Goal: Find specific page/section: Find specific page/section

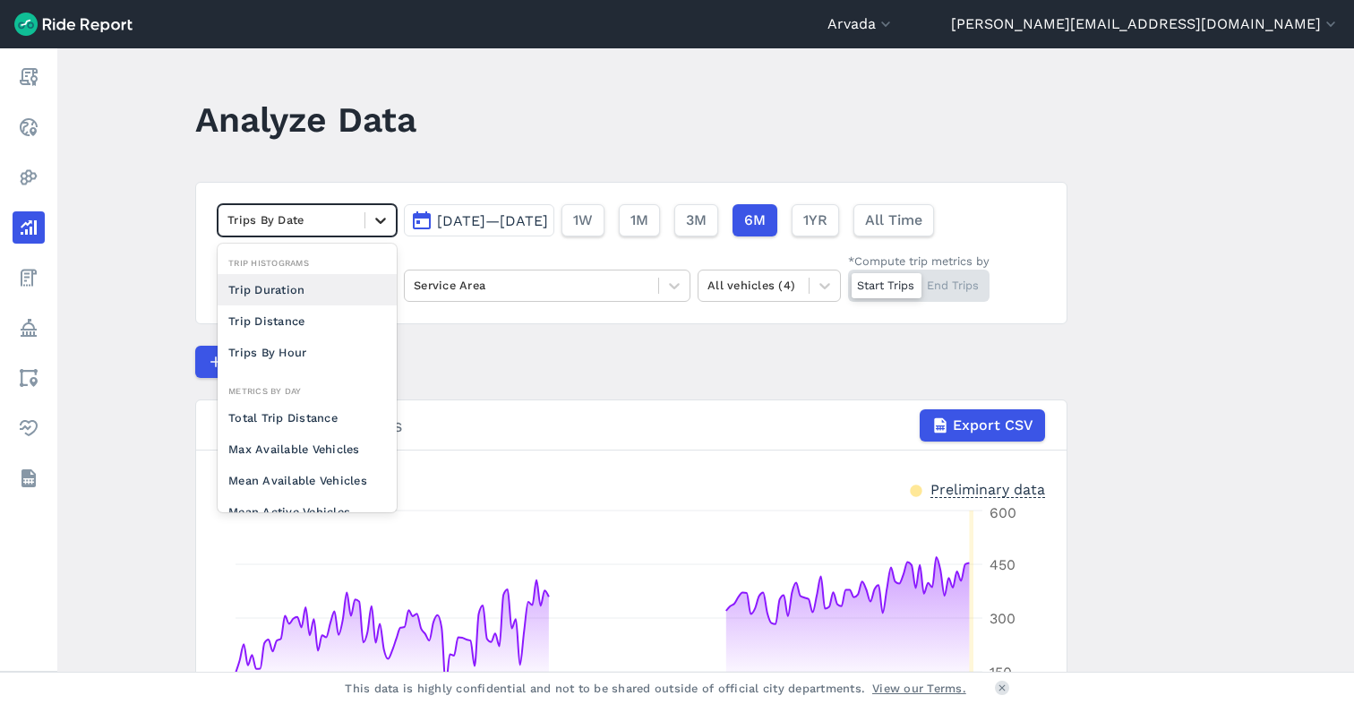
click at [380, 222] on icon at bounding box center [381, 220] width 18 height 18
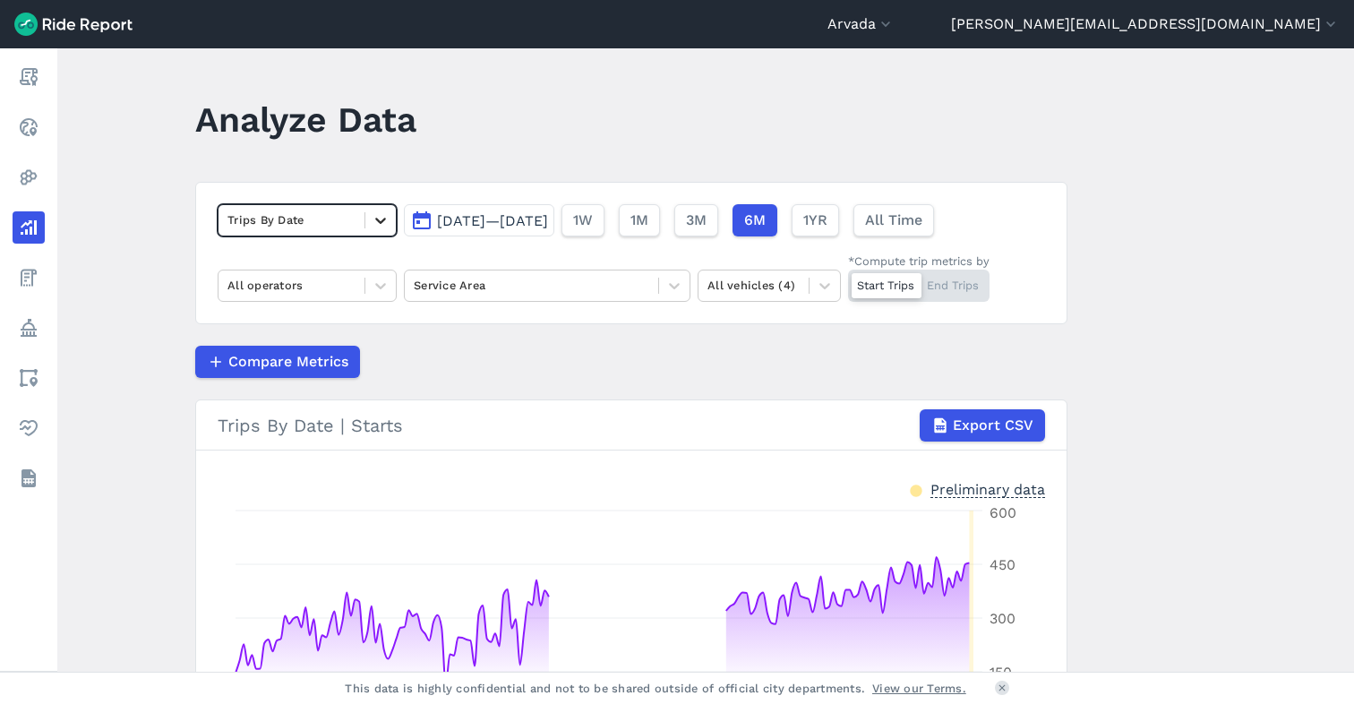
click at [373, 213] on icon at bounding box center [381, 220] width 18 height 18
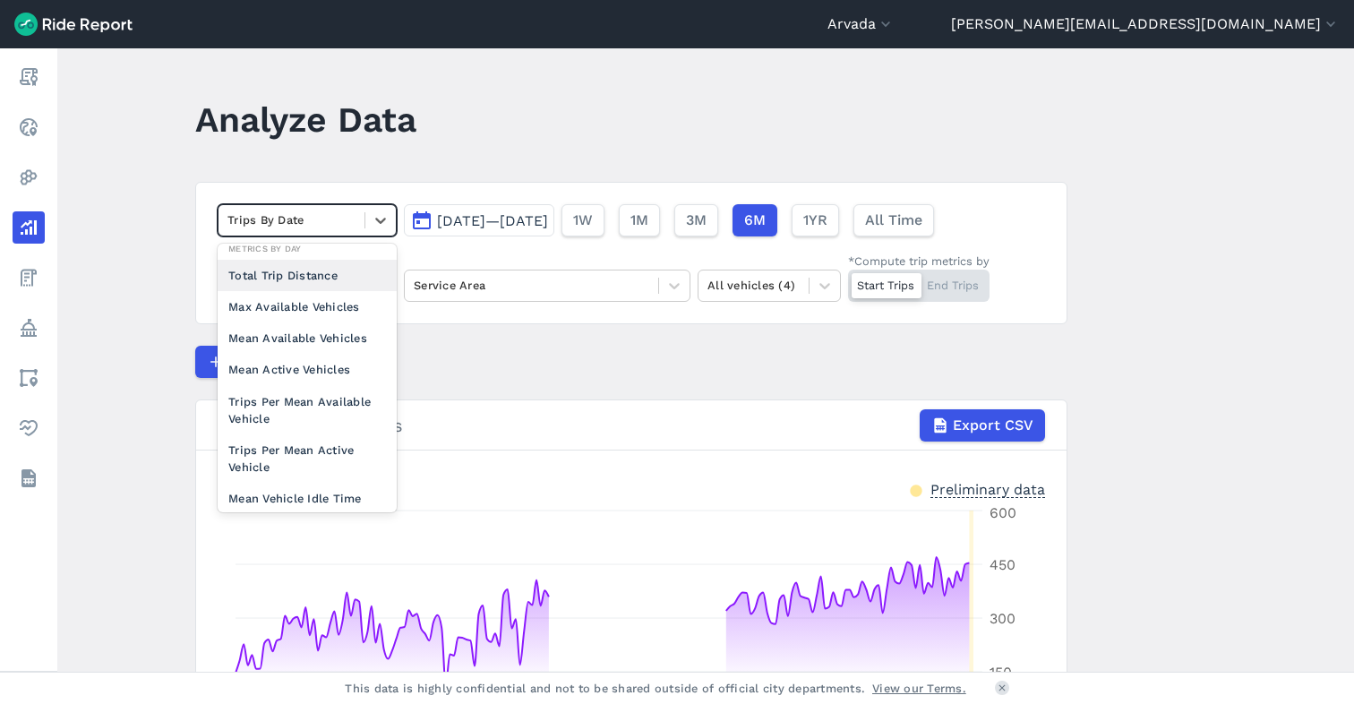
scroll to position [148, 0]
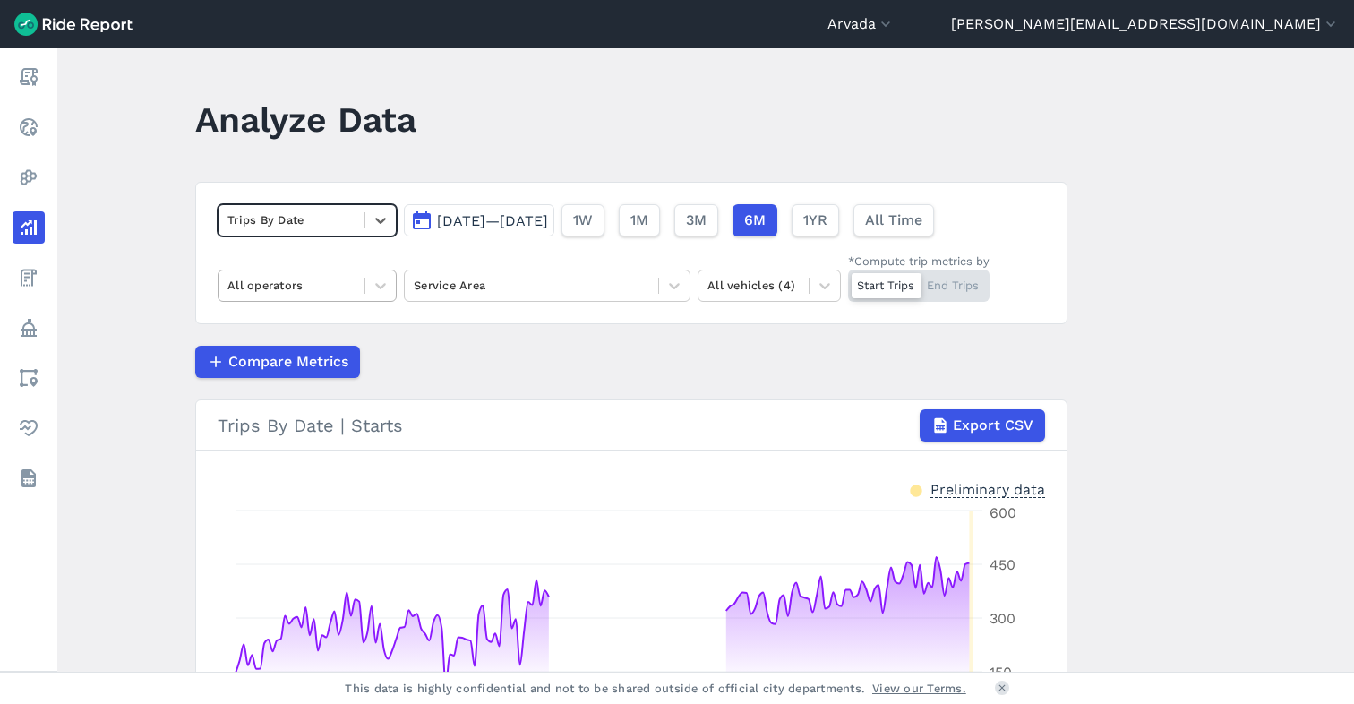
click at [300, 279] on div at bounding box center [291, 285] width 128 height 21
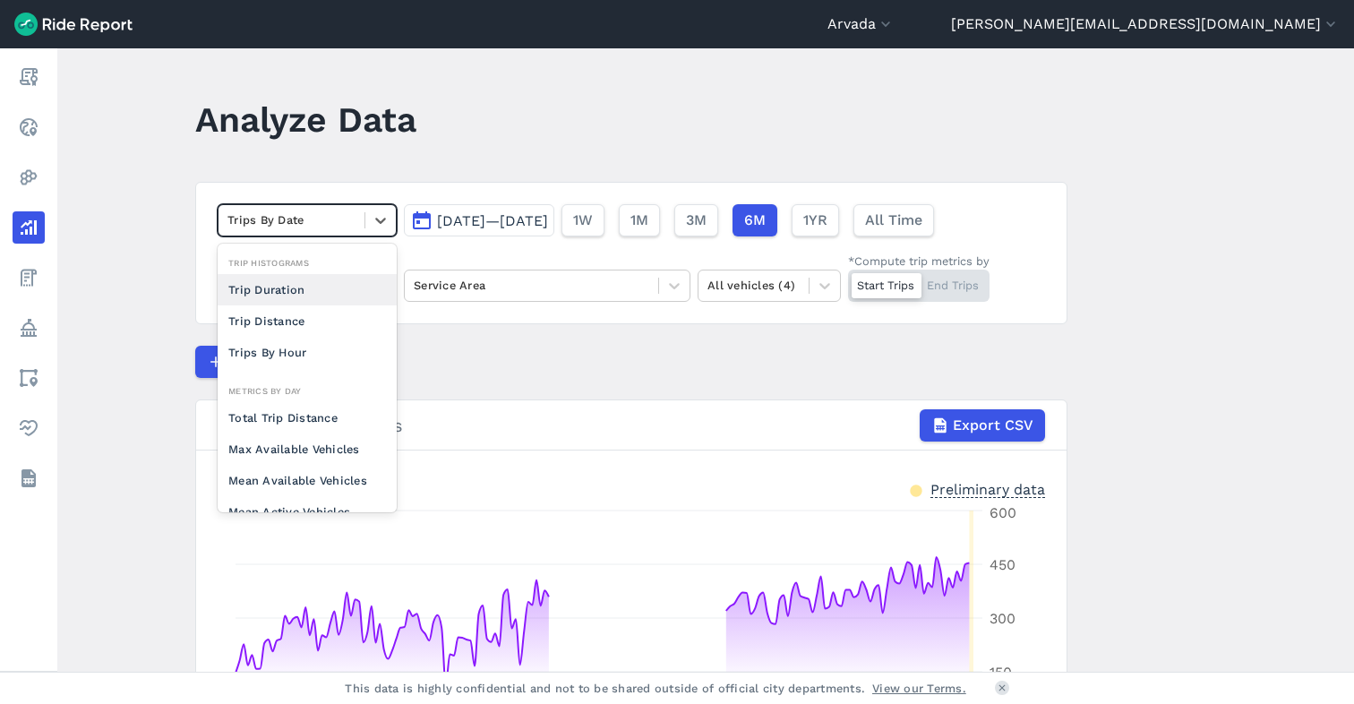
click at [313, 221] on div at bounding box center [291, 219] width 128 height 21
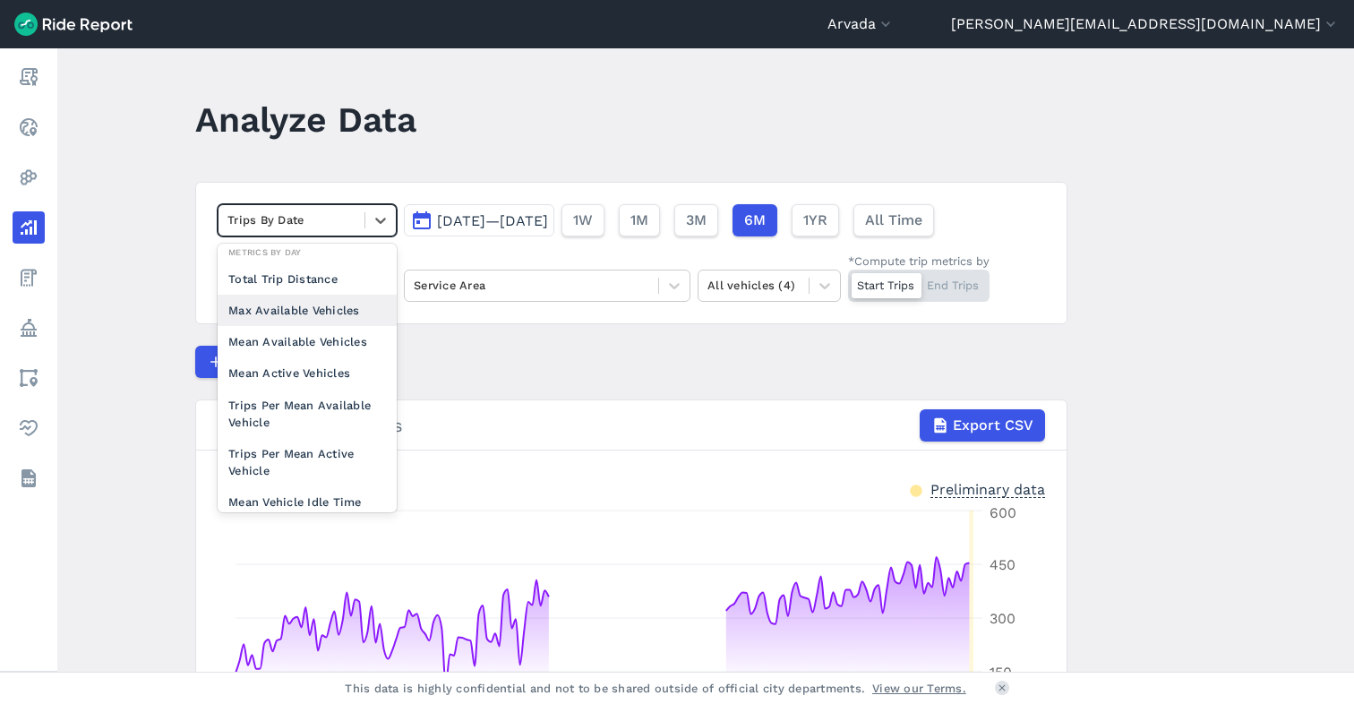
scroll to position [155, 0]
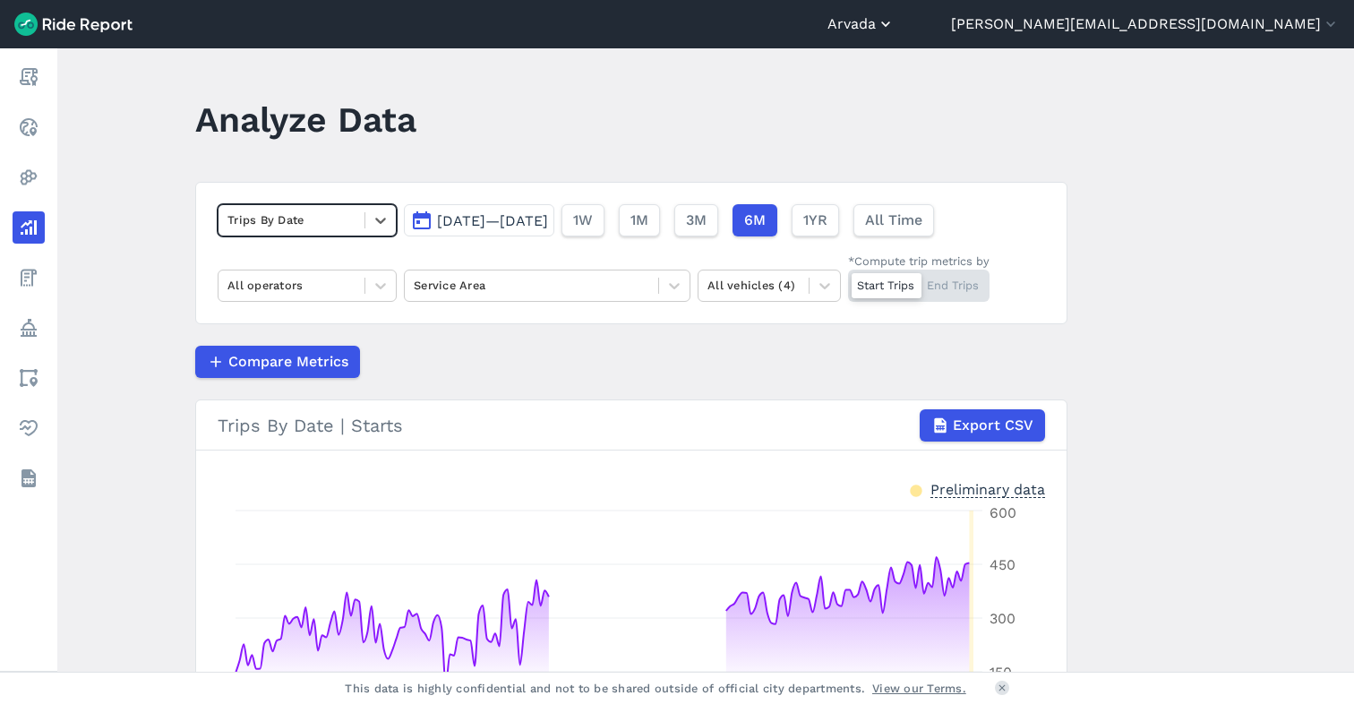
click at [894, 25] on button "Arvada" at bounding box center [860, 23] width 67 height 21
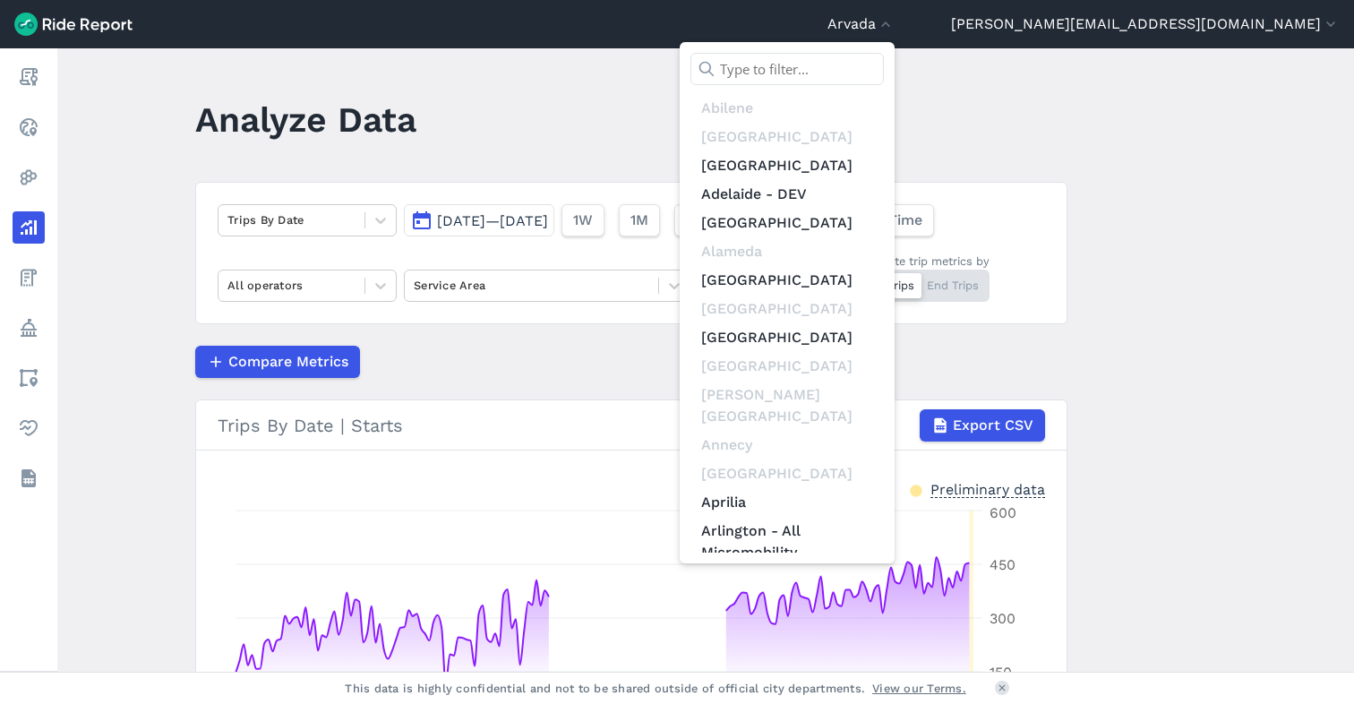
click at [884, 72] on input "text" at bounding box center [786, 69] width 193 height 32
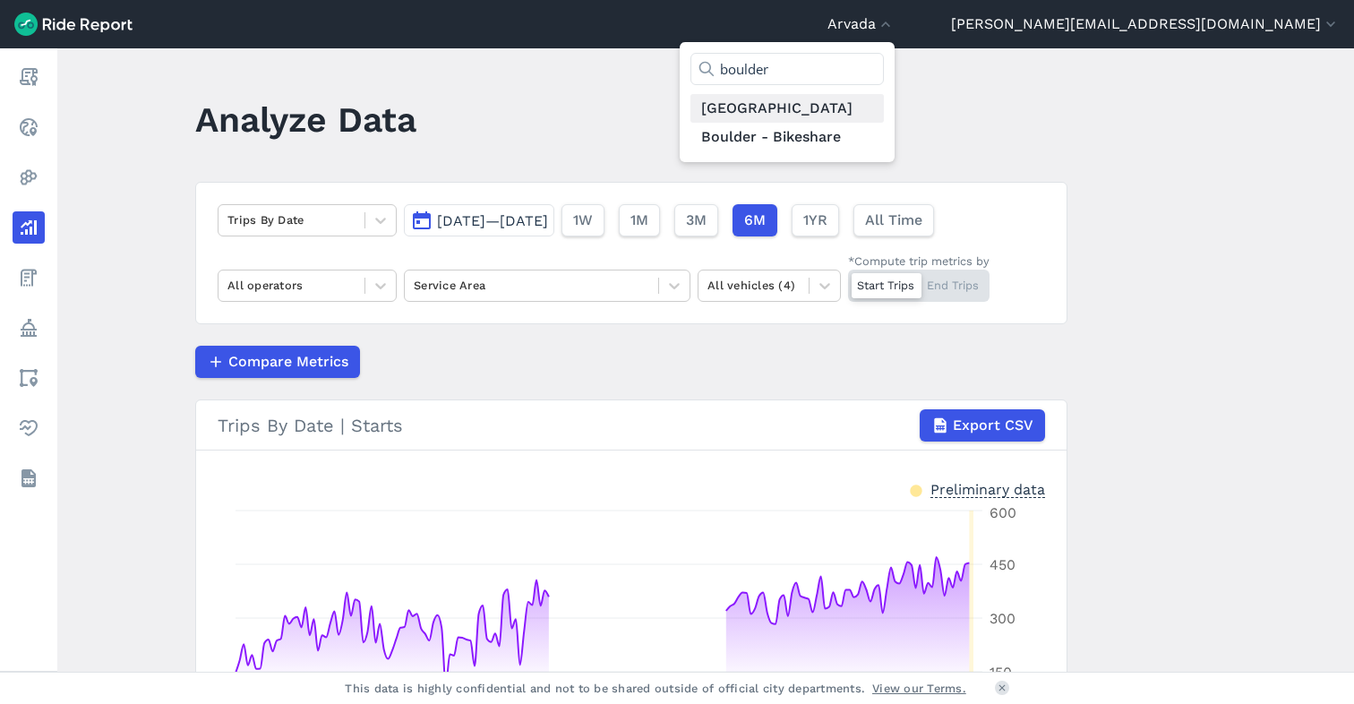
type input "boulder"
click at [884, 105] on link "[GEOGRAPHIC_DATA]" at bounding box center [786, 108] width 193 height 29
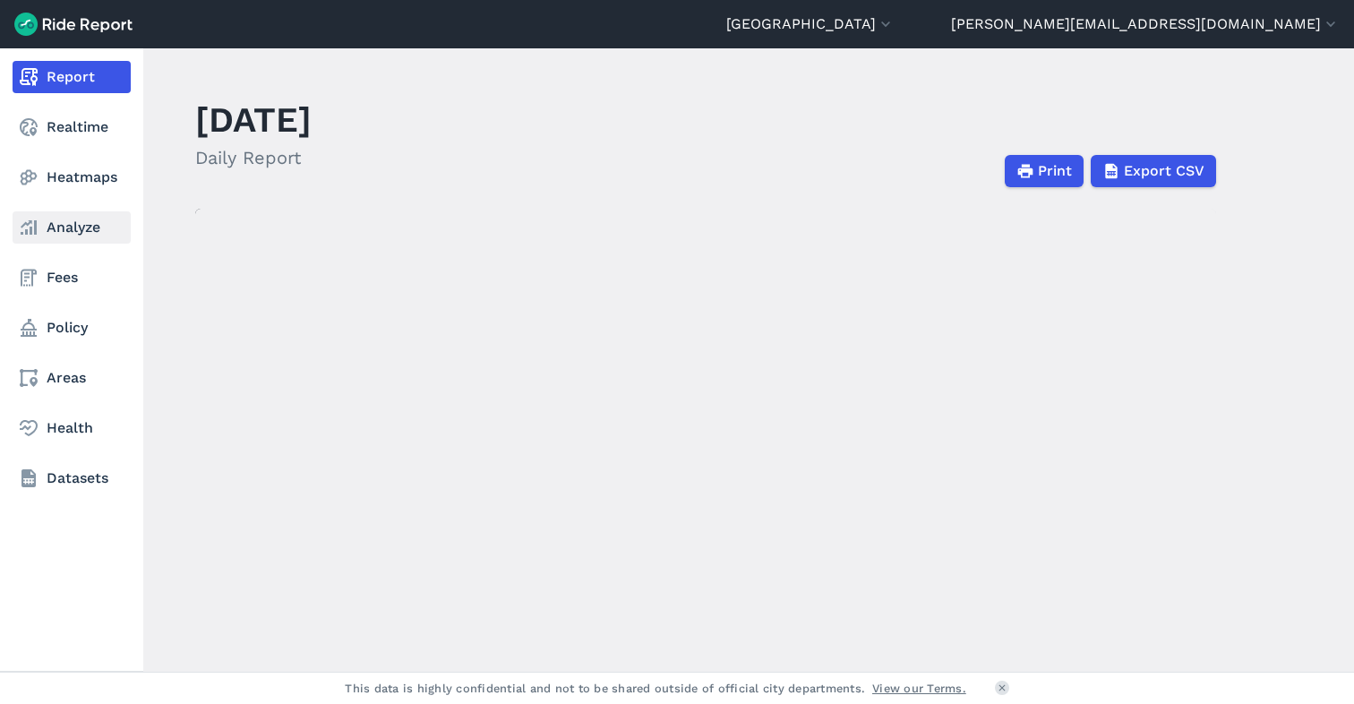
click at [69, 226] on link "Analyze" at bounding box center [72, 227] width 118 height 32
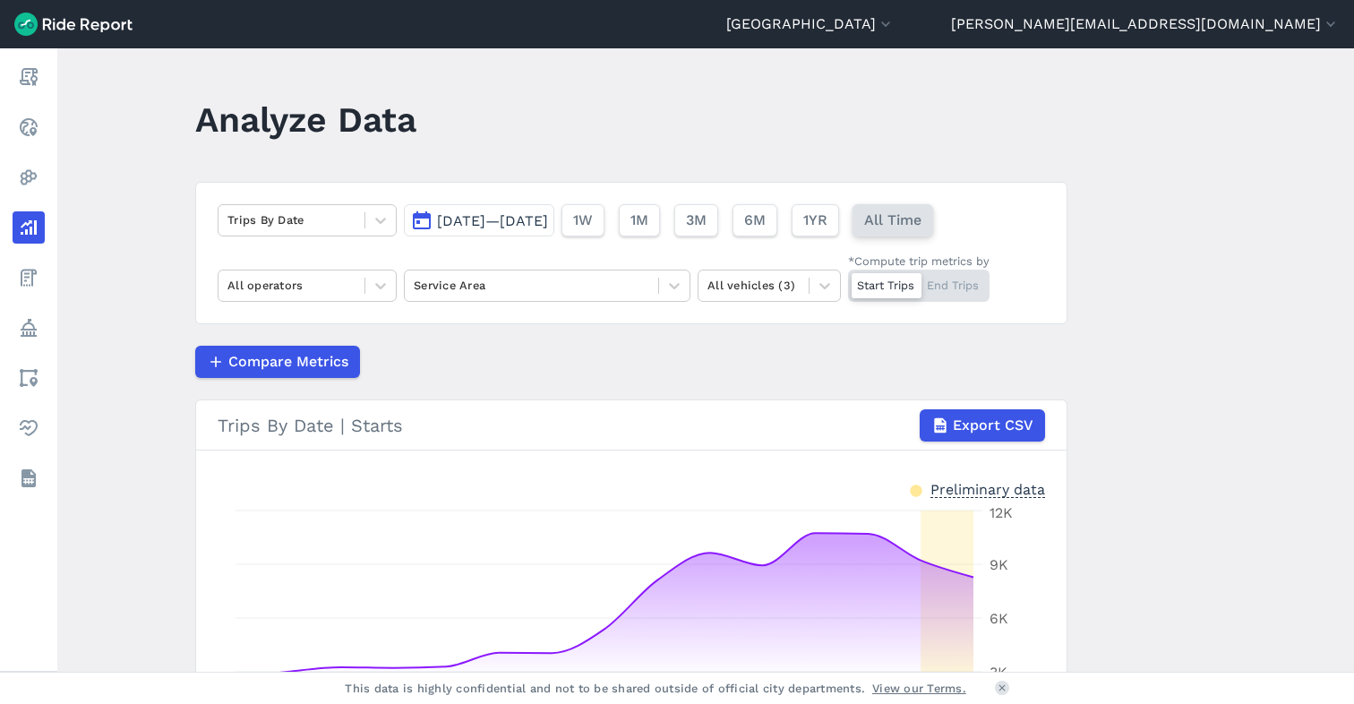
click at [921, 218] on span "All Time" at bounding box center [892, 219] width 57 height 21
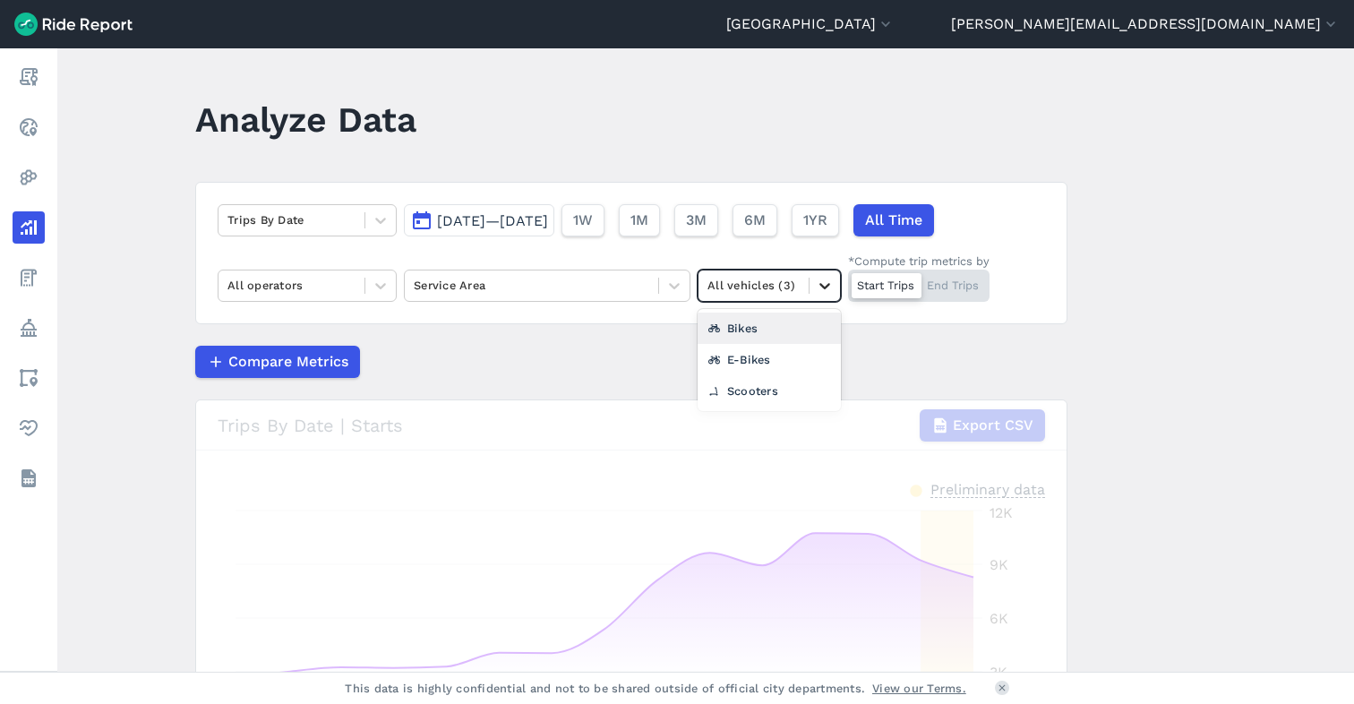
click at [822, 284] on icon at bounding box center [825, 286] width 18 height 18
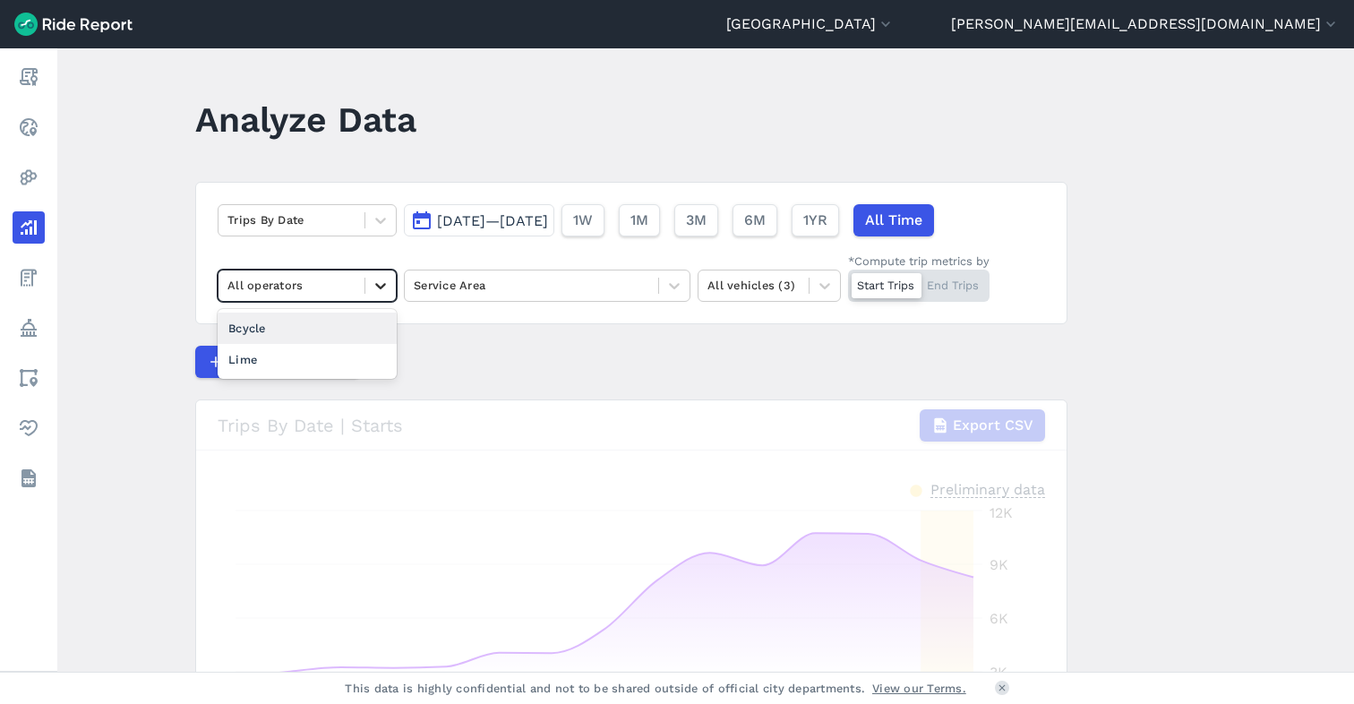
click at [376, 285] on icon at bounding box center [381, 286] width 18 height 18
click at [331, 366] on div "Lime" at bounding box center [307, 359] width 179 height 31
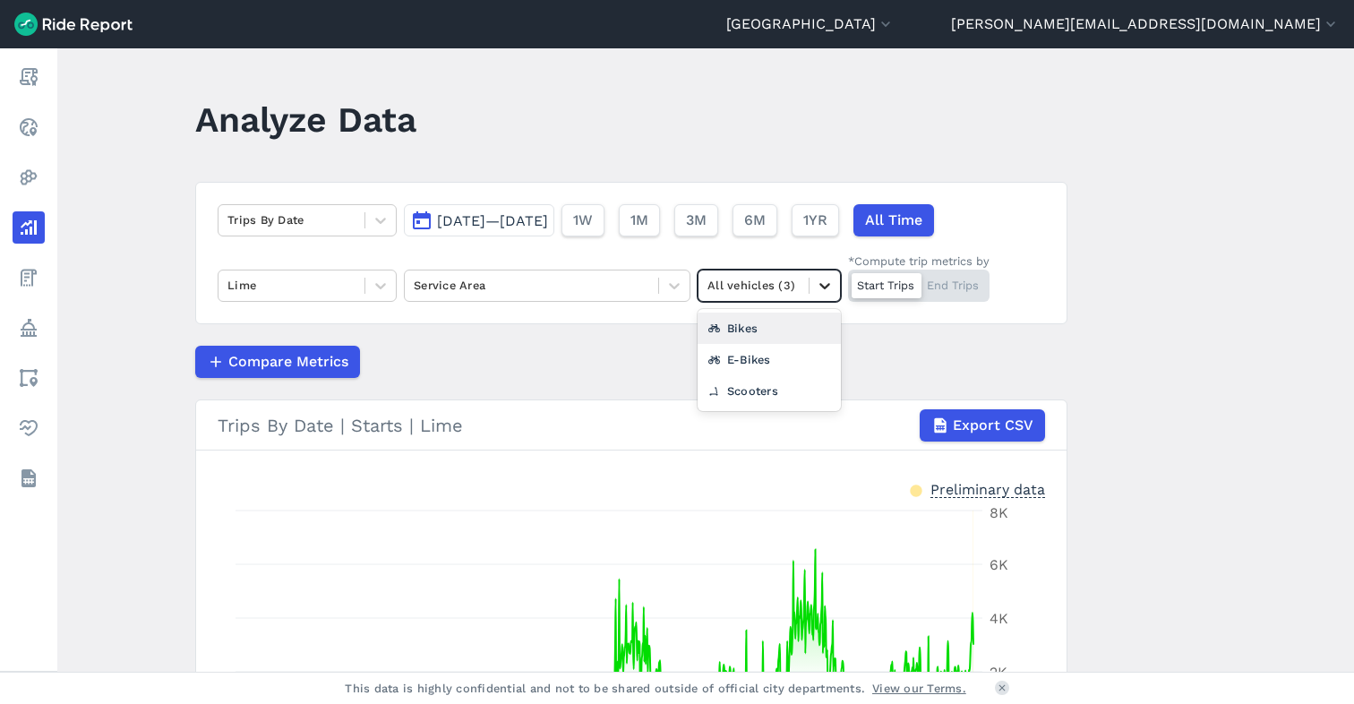
click at [809, 278] on div at bounding box center [824, 285] width 30 height 30
click at [765, 335] on div "Bikes" at bounding box center [768, 327] width 143 height 31
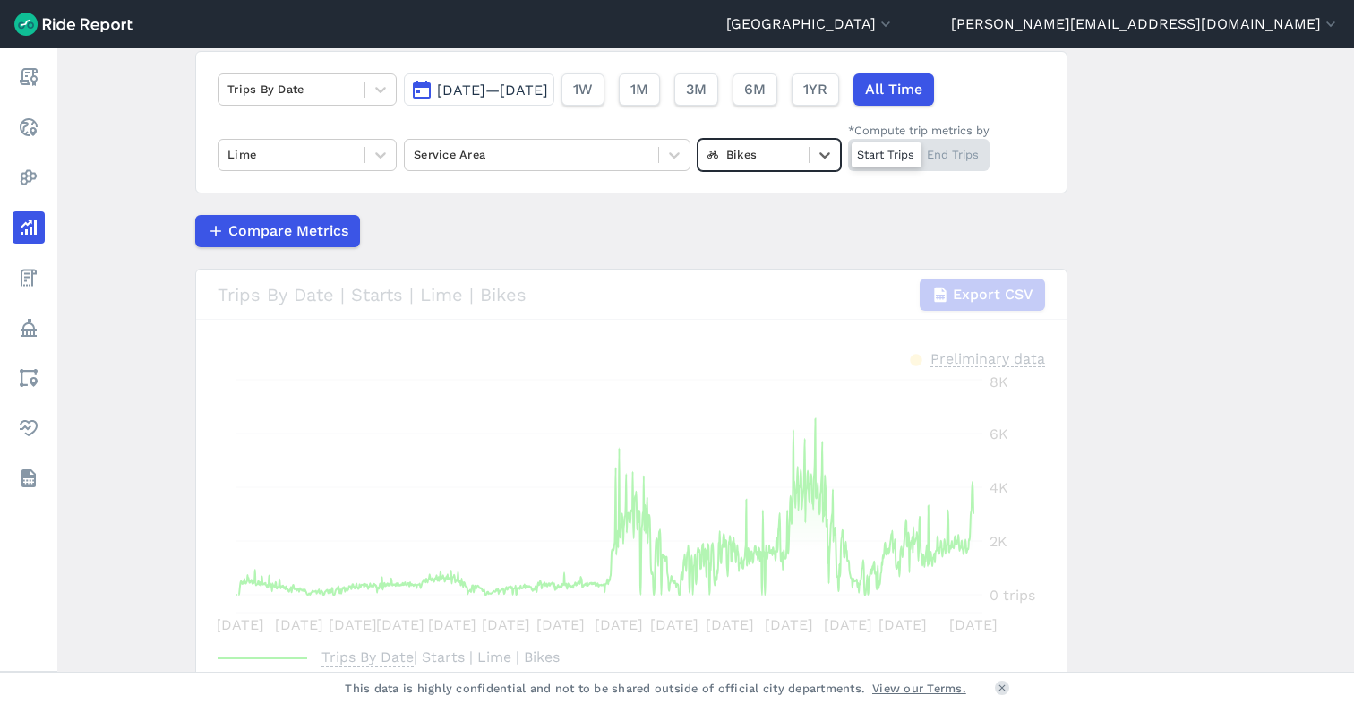
scroll to position [134, 0]
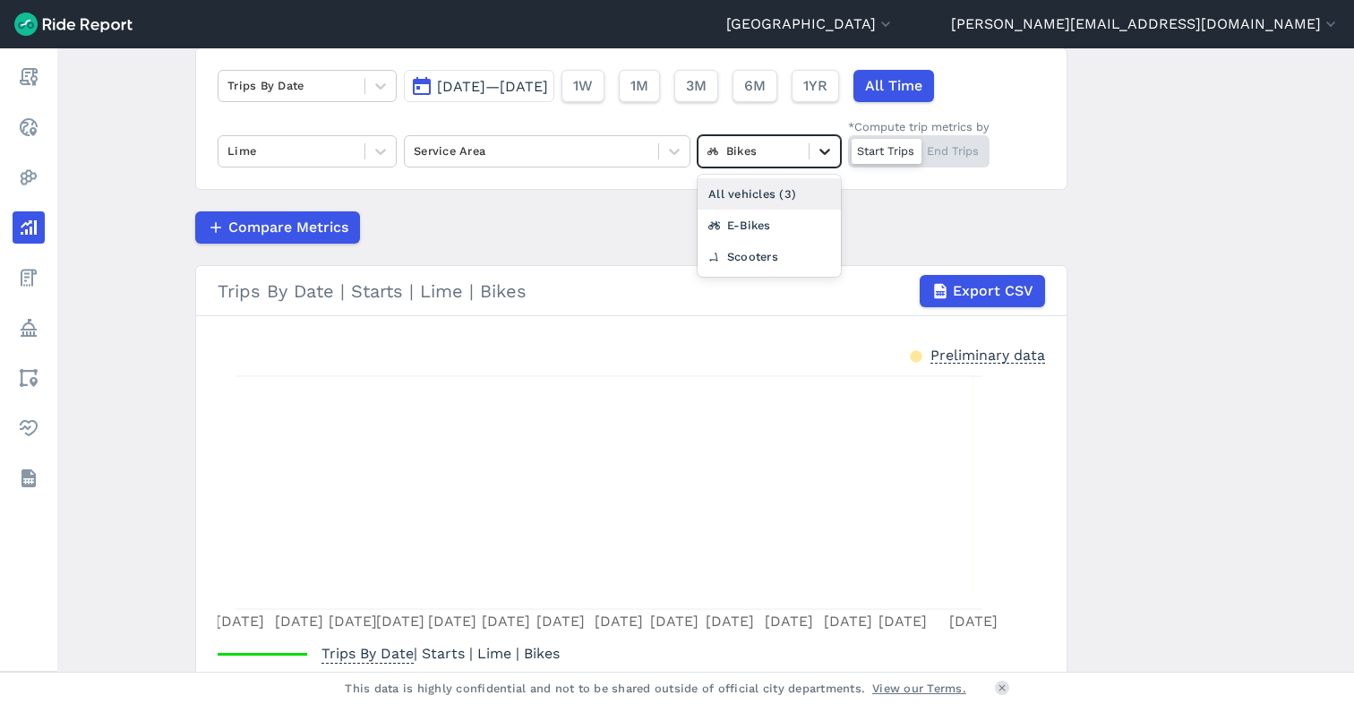
click at [825, 142] on div at bounding box center [824, 151] width 30 height 30
click at [776, 226] on div "E-Bikes" at bounding box center [768, 224] width 143 height 31
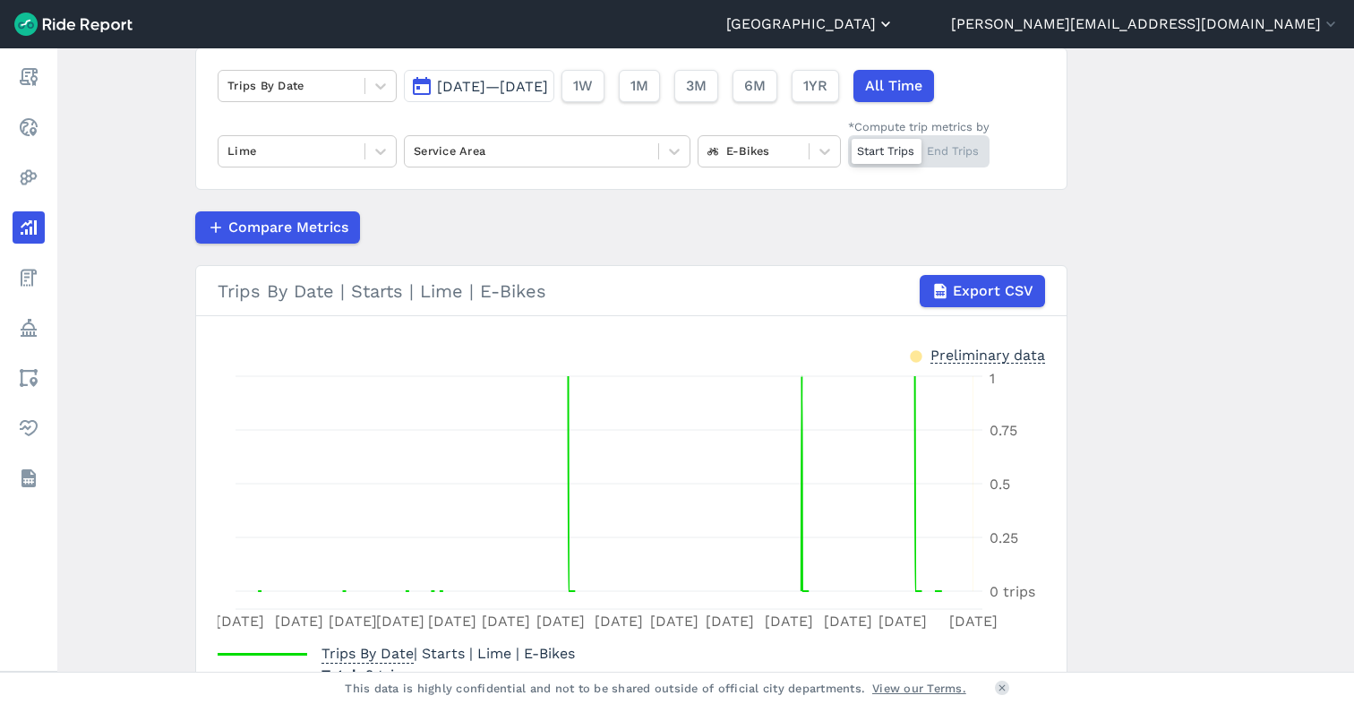
click at [894, 30] on button "[GEOGRAPHIC_DATA]" at bounding box center [810, 23] width 168 height 21
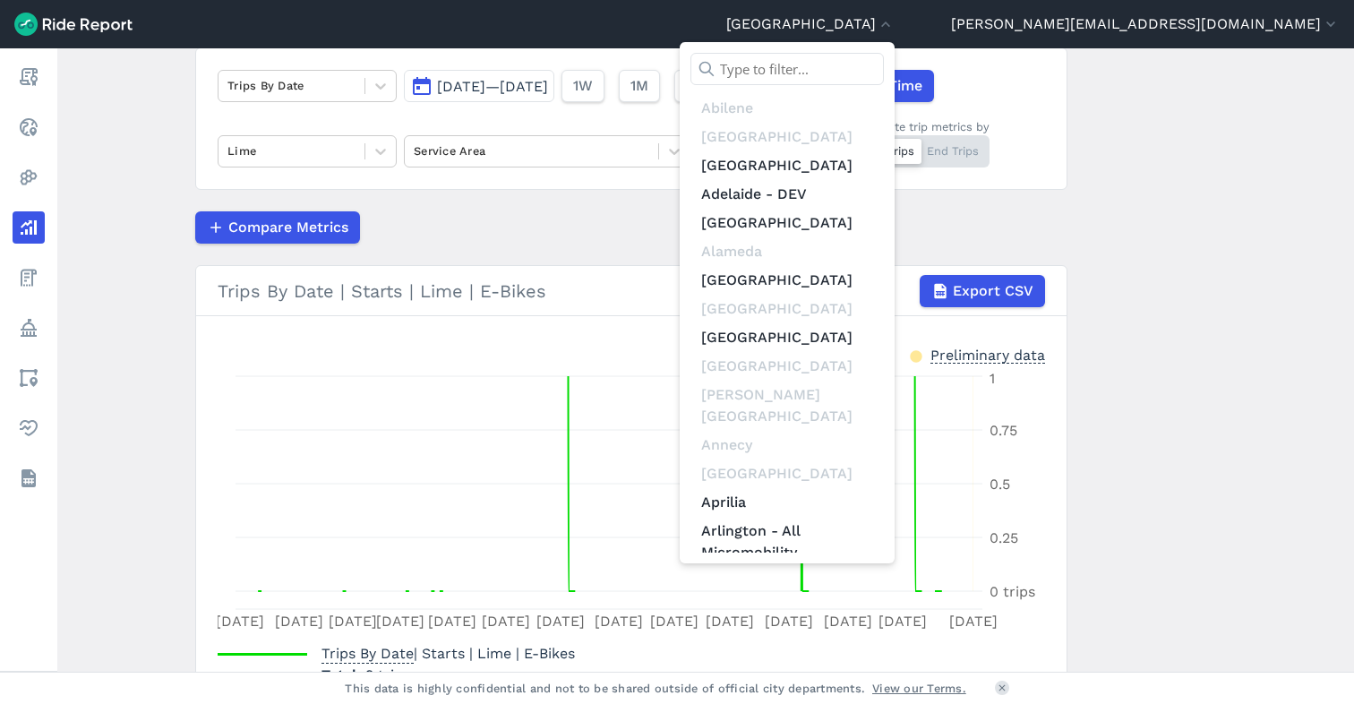
click at [884, 72] on input "text" at bounding box center [786, 69] width 193 height 32
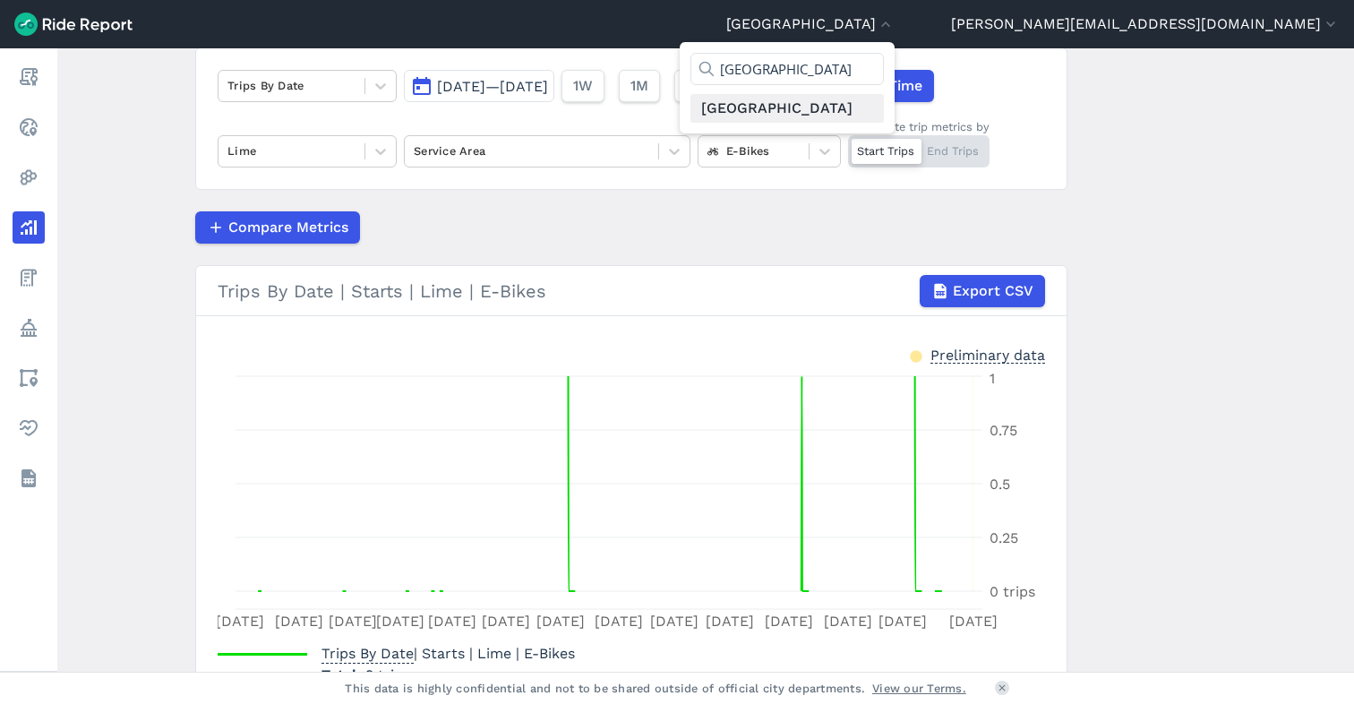
type input "[GEOGRAPHIC_DATA]"
click at [884, 109] on link "[GEOGRAPHIC_DATA]" at bounding box center [786, 108] width 193 height 29
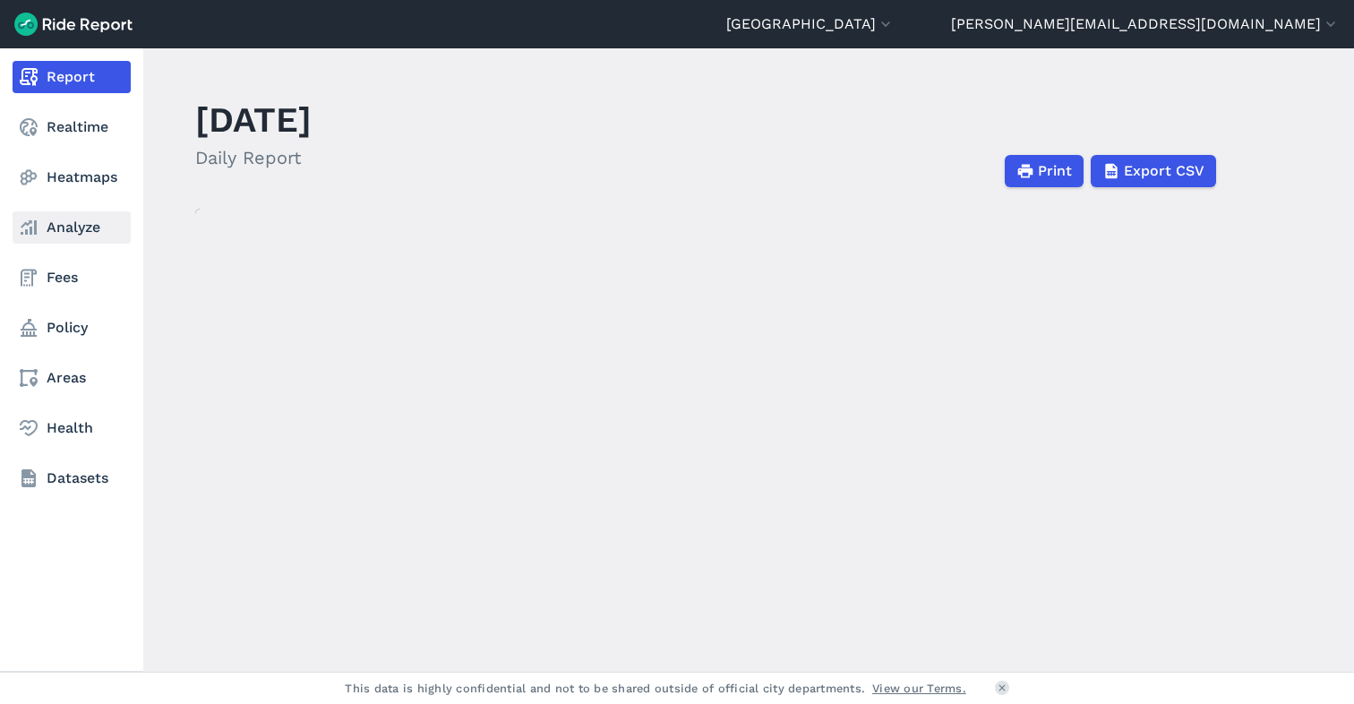
click at [73, 225] on link "Analyze" at bounding box center [72, 227] width 118 height 32
